Goal: Navigation & Orientation: Find specific page/section

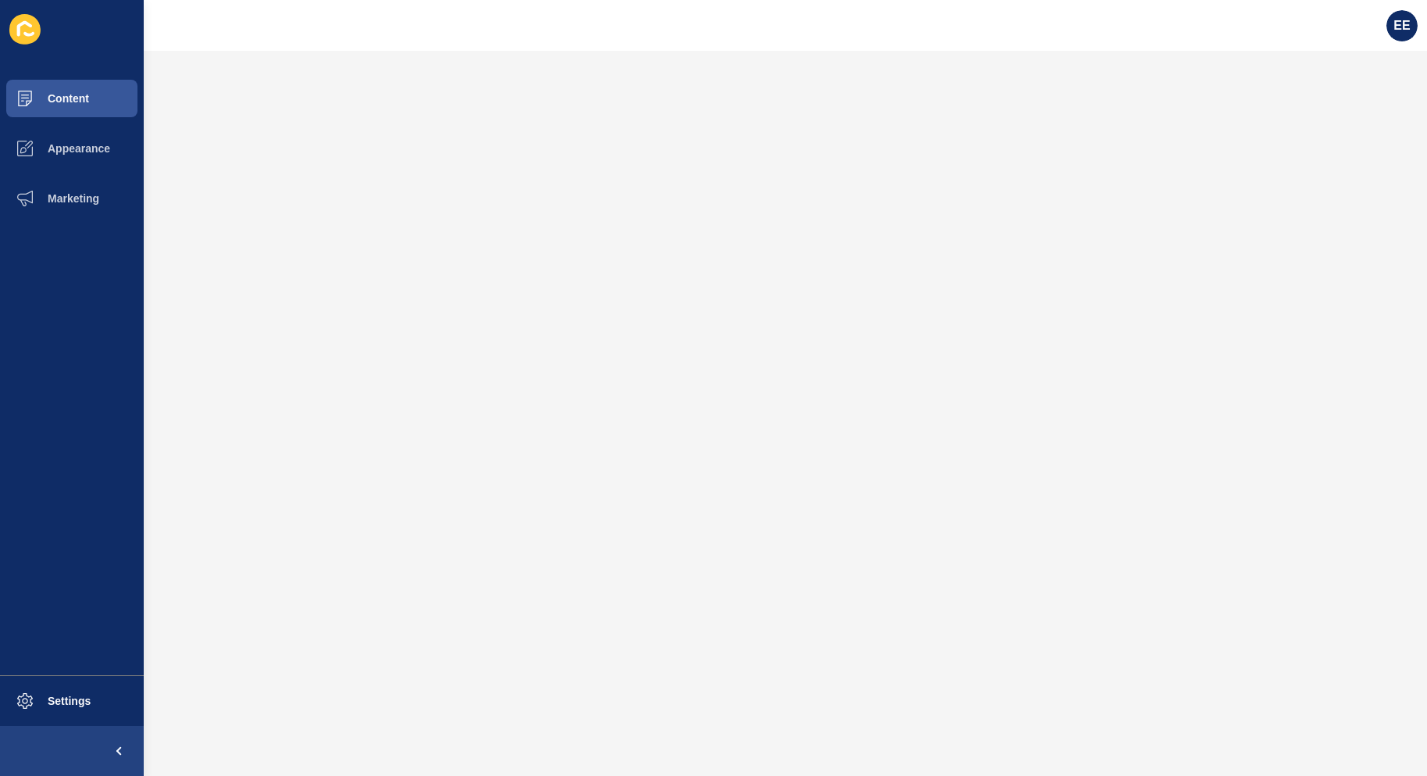
click at [1388, 35] on div "EE" at bounding box center [1402, 26] width 44 height 44
click at [1401, 23] on span "EE" at bounding box center [1402, 26] width 16 height 16
click at [1347, 130] on link "Logout" at bounding box center [1363, 130] width 115 height 34
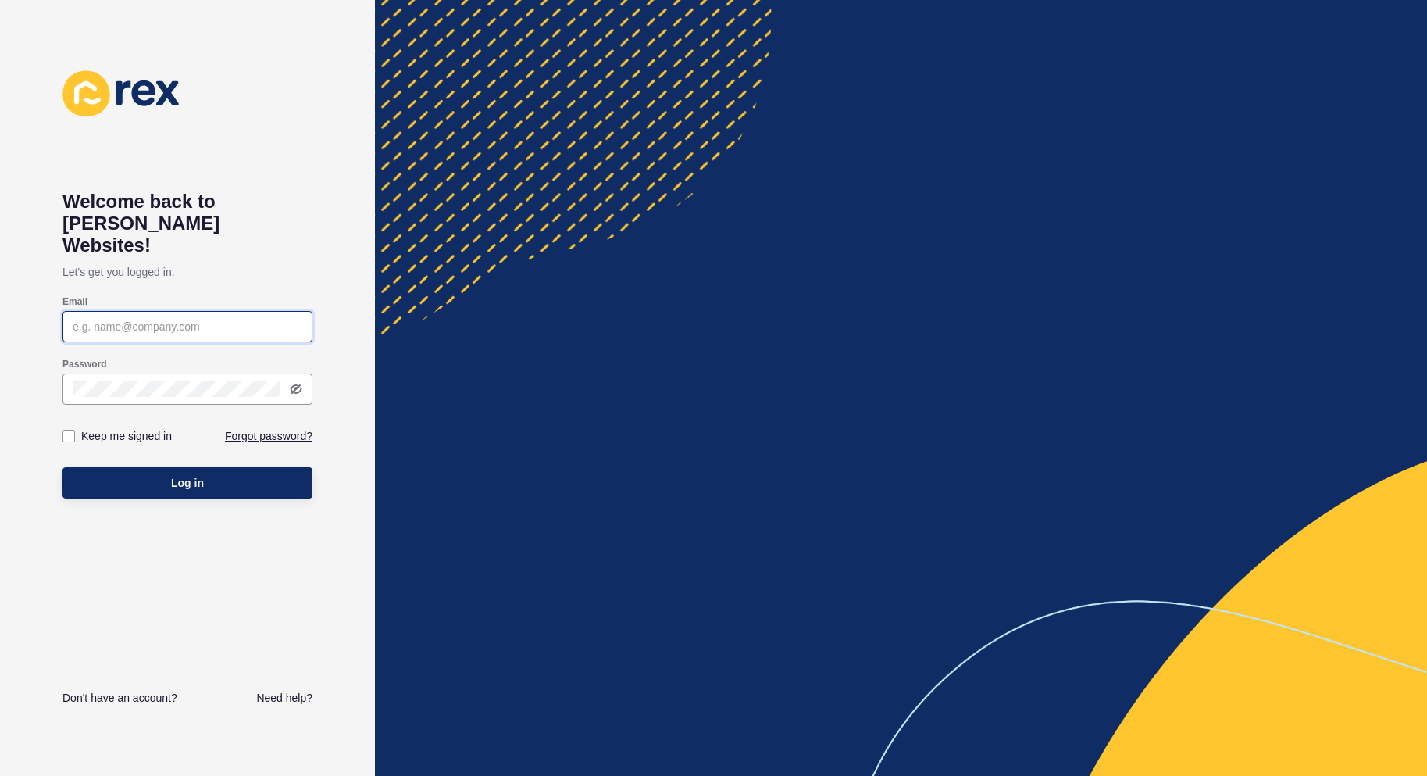
type input "[PERSON_NAME][EMAIL_ADDRESS][PERSON_NAME][DOMAIN_NAME]"
click at [184, 475] on span "Log in" at bounding box center [187, 483] width 33 height 16
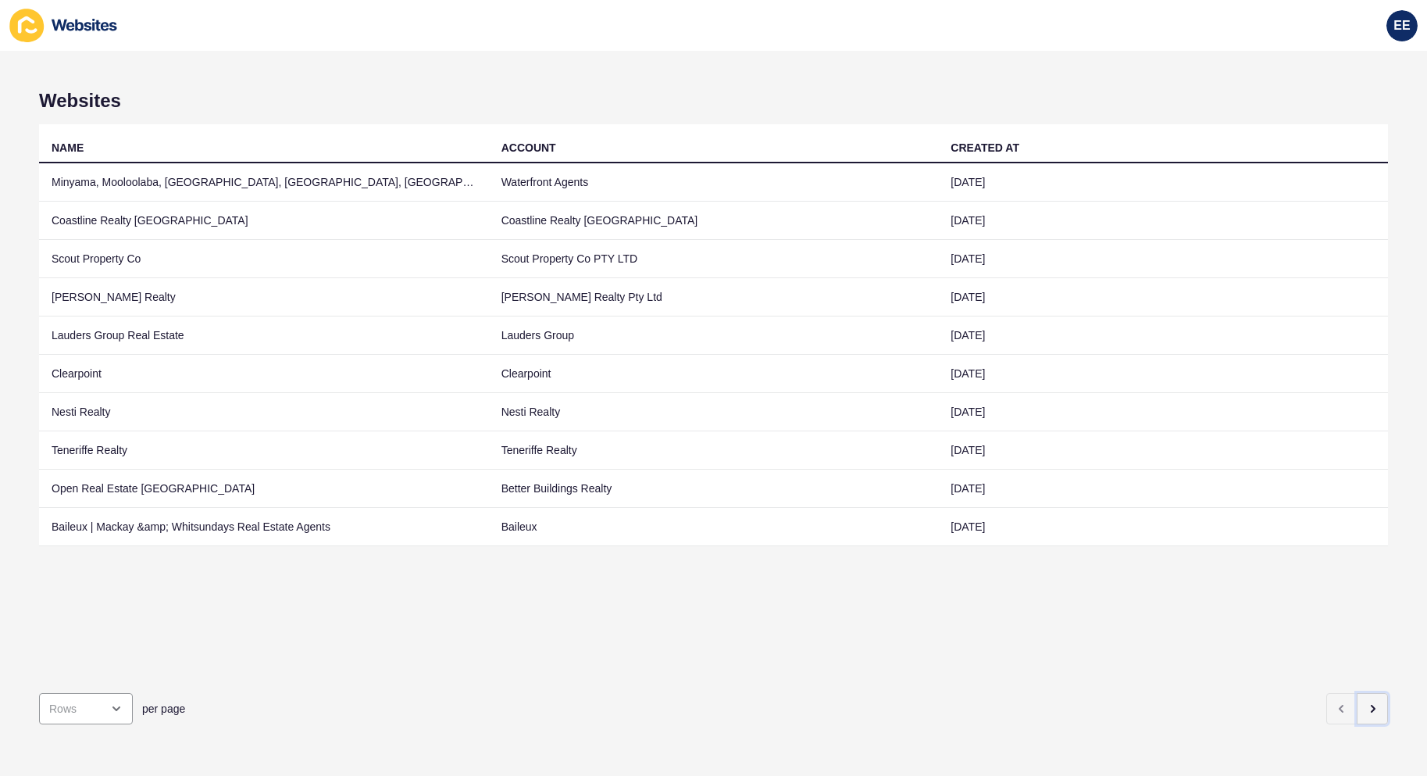
click at [1366, 702] on icon "button" at bounding box center [1372, 708] width 12 height 12
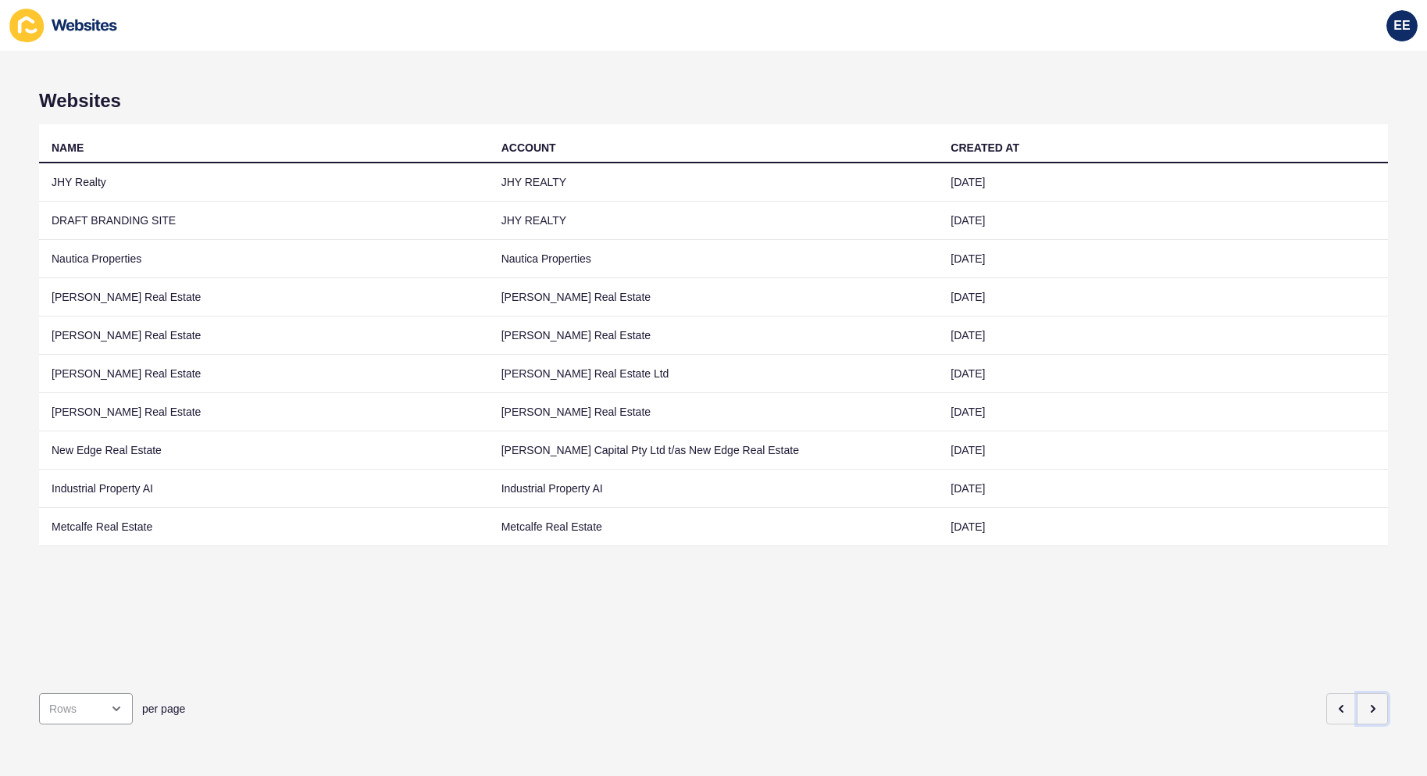
click at [1366, 702] on icon "button" at bounding box center [1372, 708] width 12 height 12
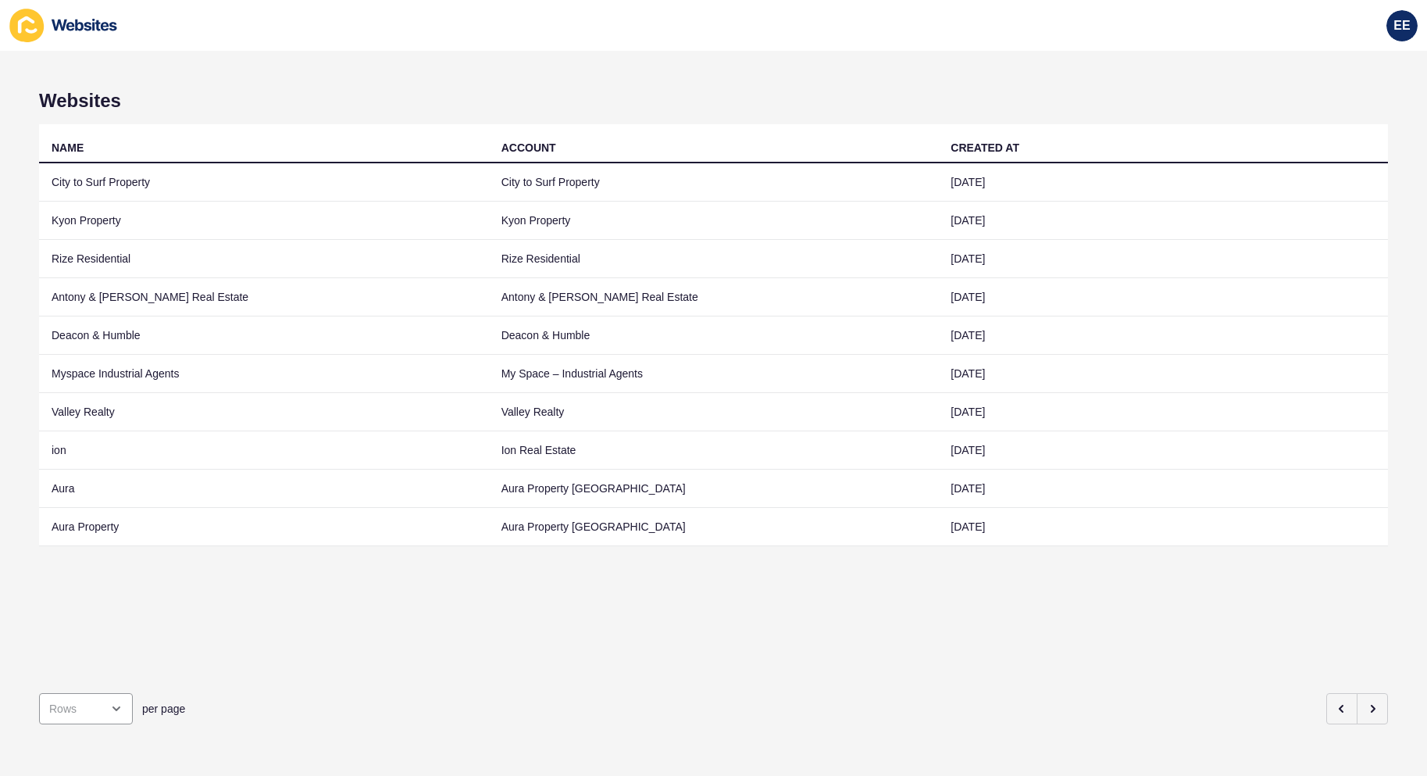
click at [178, 298] on td "Antony & [PERSON_NAME] Real Estate" at bounding box center [264, 297] width 450 height 38
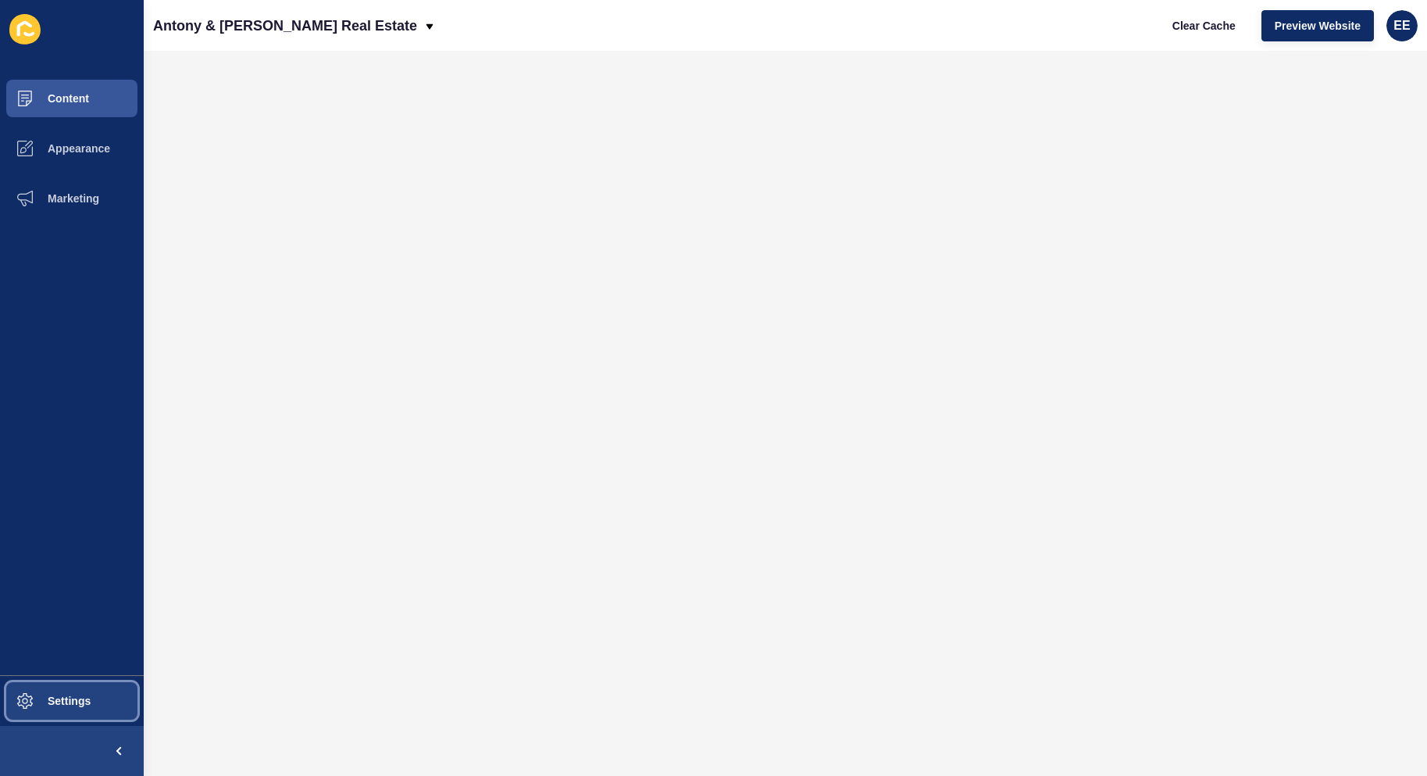
click at [34, 700] on span "Settings" at bounding box center [44, 700] width 93 height 12
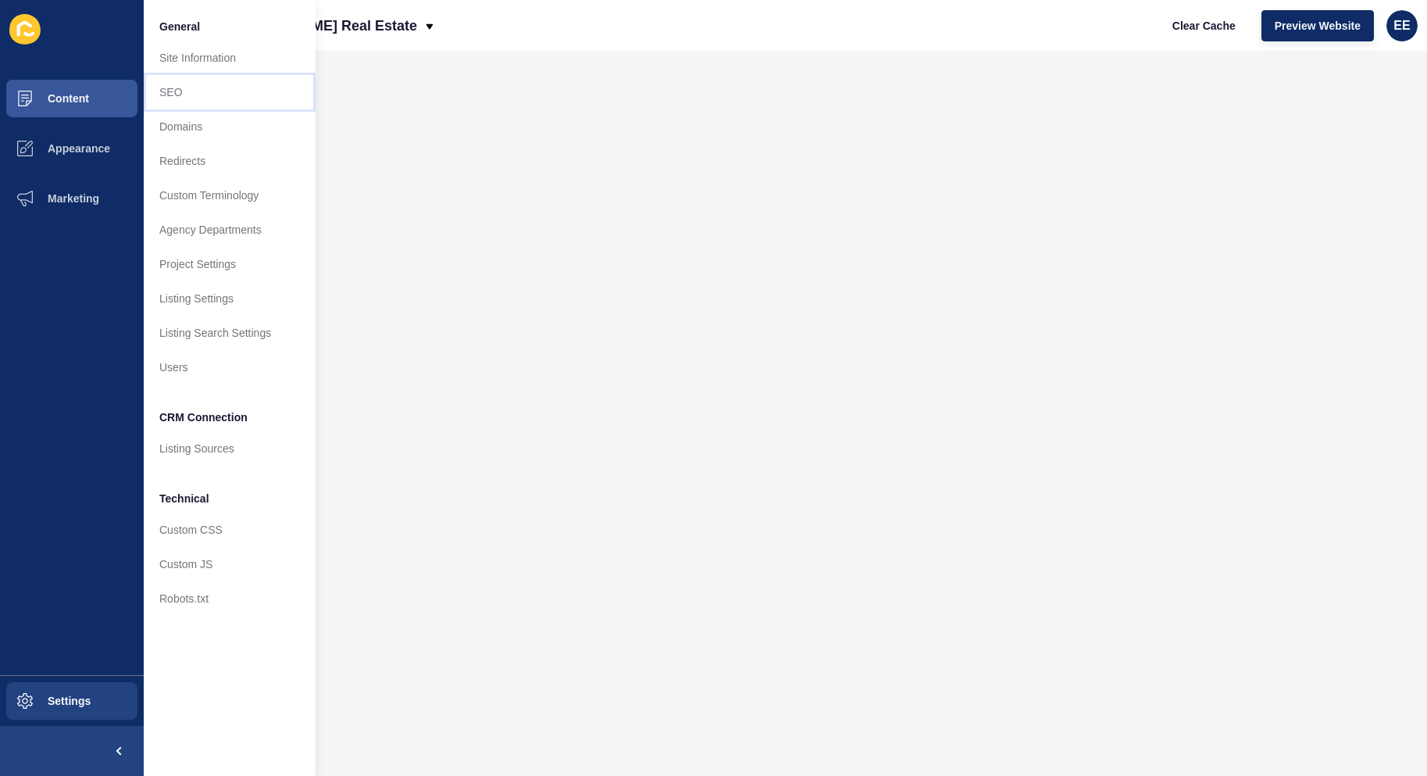
click at [195, 94] on link "SEO" at bounding box center [230, 92] width 172 height 34
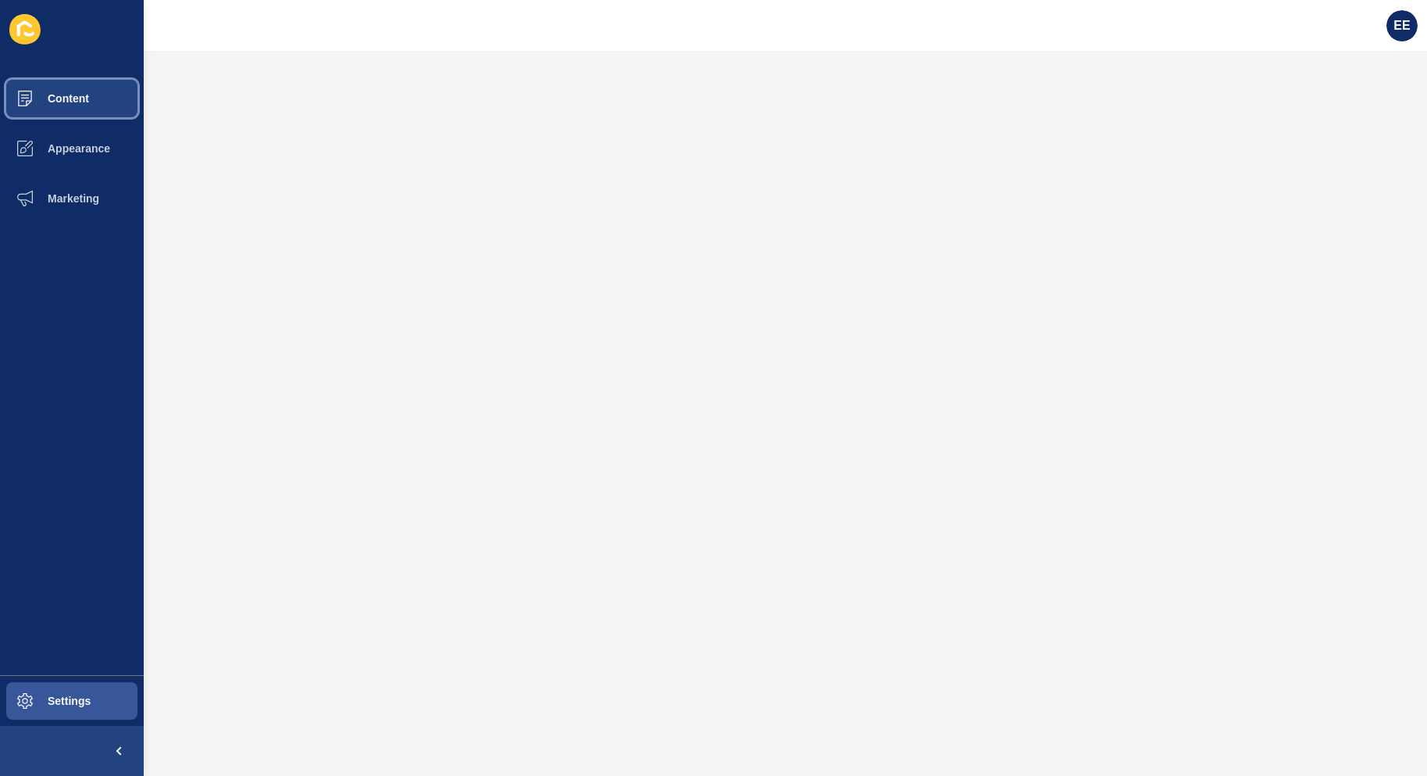
click at [47, 102] on span "Content" at bounding box center [43, 98] width 91 height 12
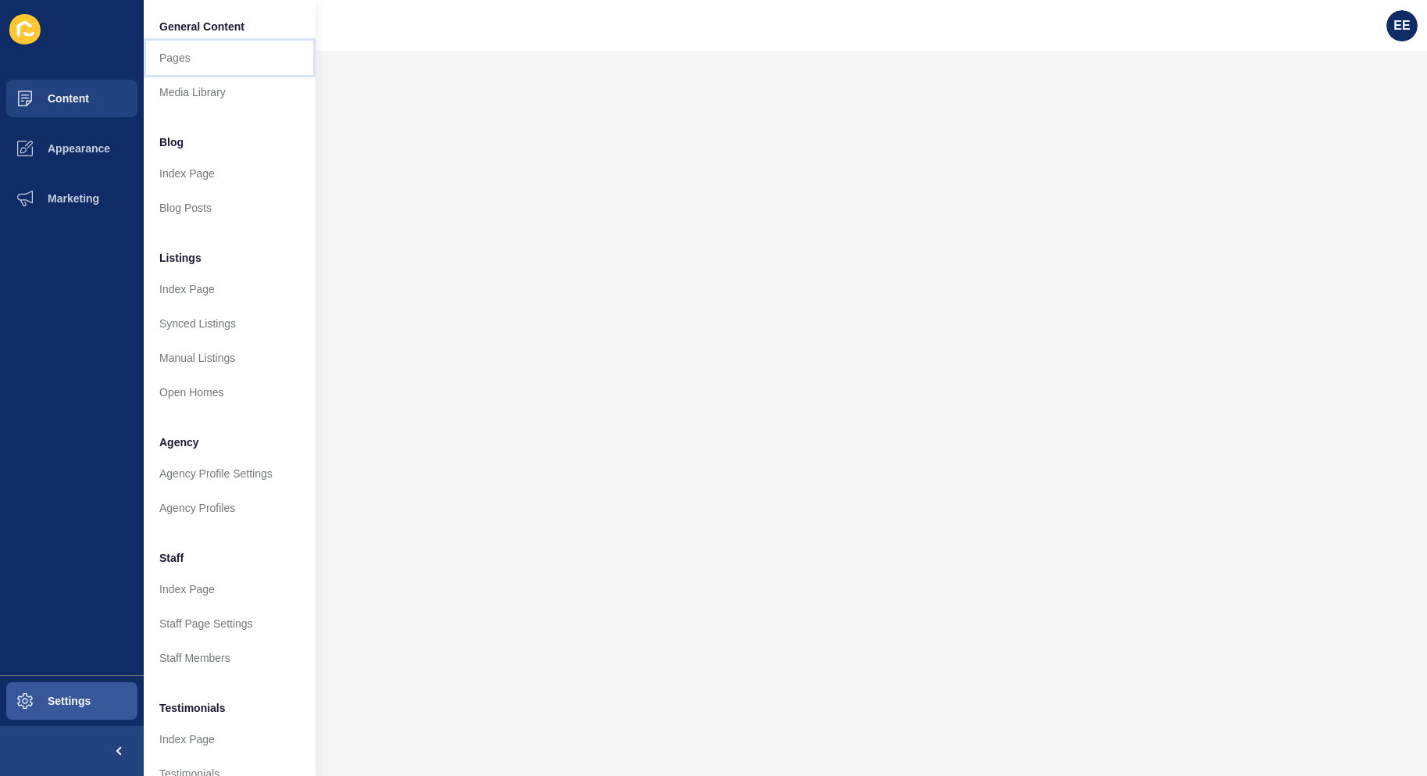
drag, startPoint x: 202, startPoint y: 62, endPoint x: 200, endPoint y: 73, distance: 11.0
click at [202, 62] on link "Pages" at bounding box center [230, 58] width 172 height 34
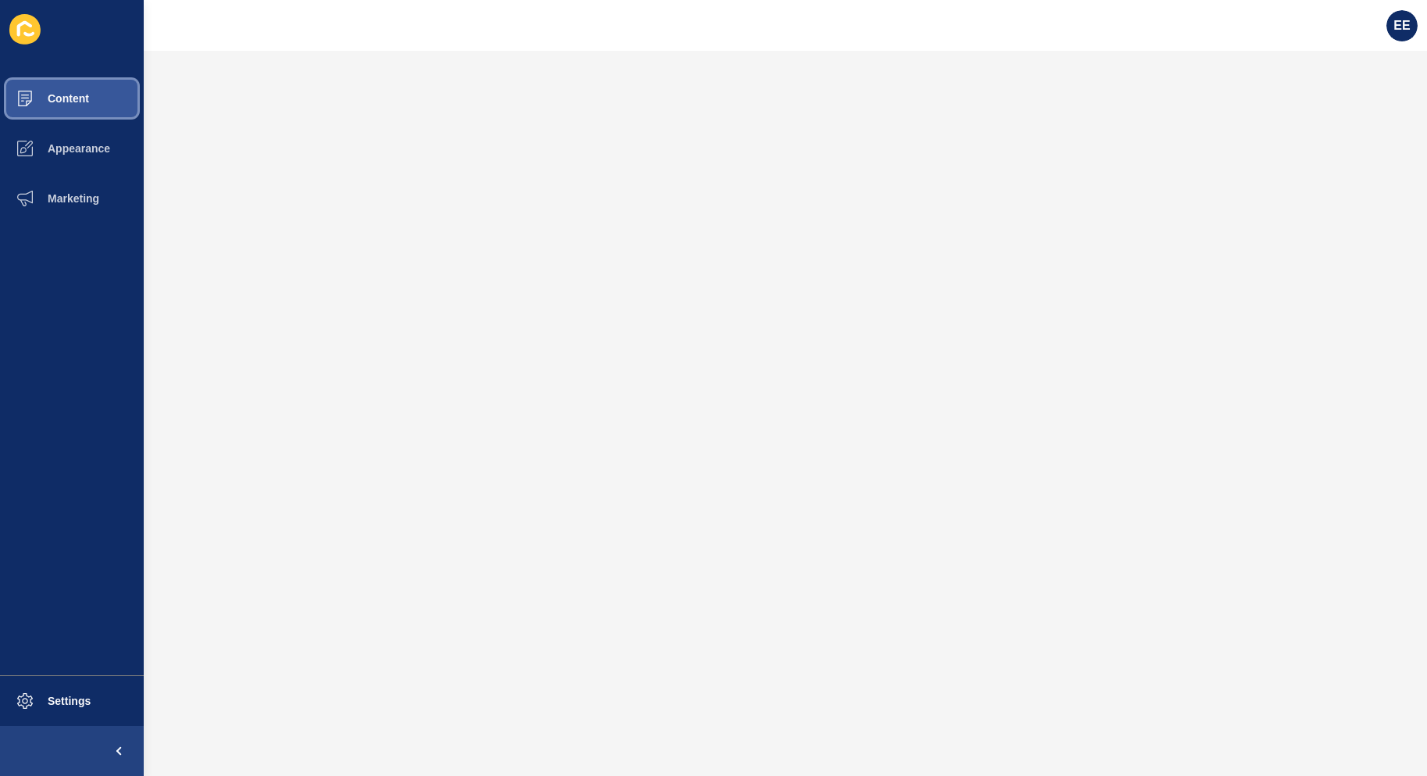
click at [89, 97] on span "Content" at bounding box center [43, 98] width 91 height 12
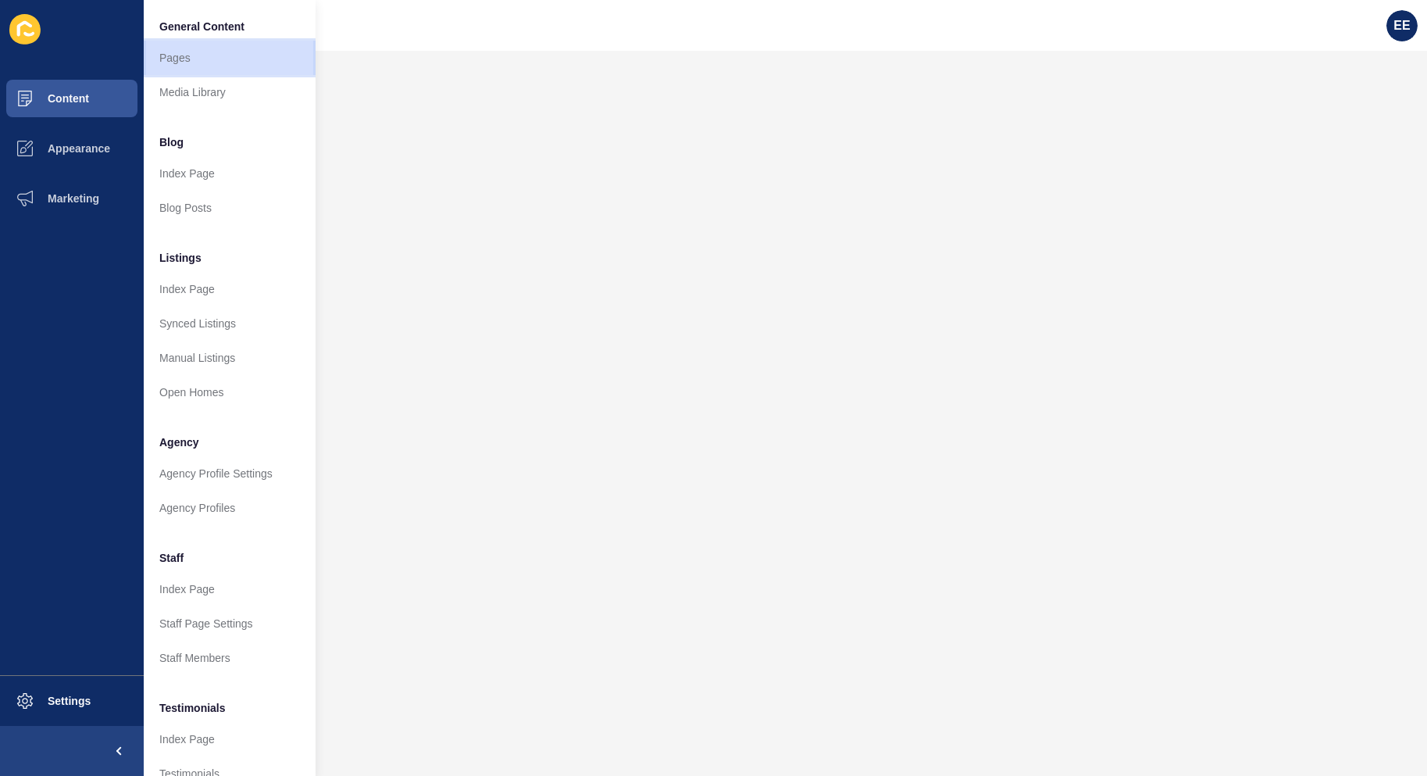
click at [171, 52] on link "Pages" at bounding box center [230, 58] width 172 height 34
